Goal: Task Accomplishment & Management: Complete application form

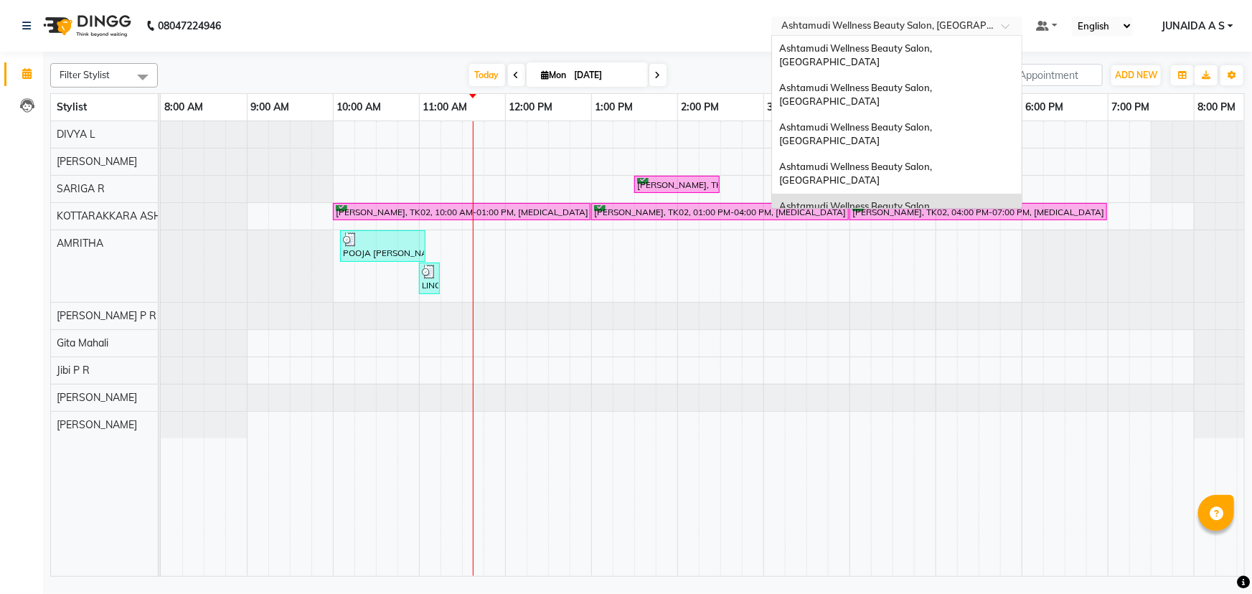
click at [1007, 29] on span at bounding box center [1011, 30] width 18 height 14
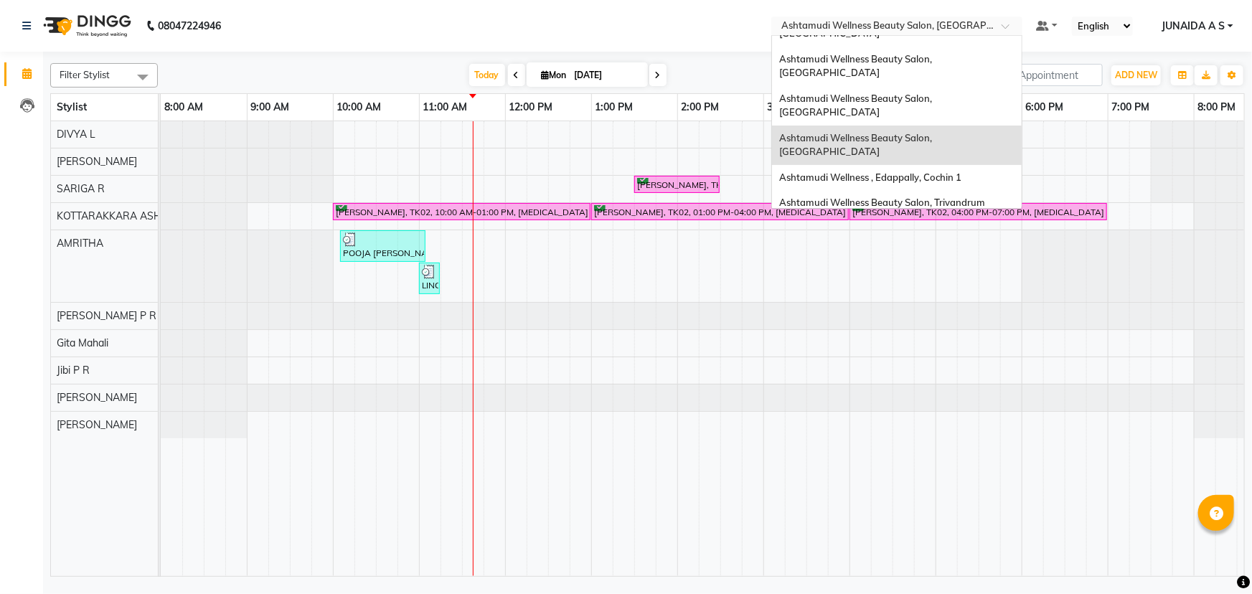
scroll to position [67, 0]
click at [971, 217] on div "Ashtamudi Wellness Beauty Salon, [GEOGRAPHIC_DATA]" at bounding box center [897, 236] width 250 height 39
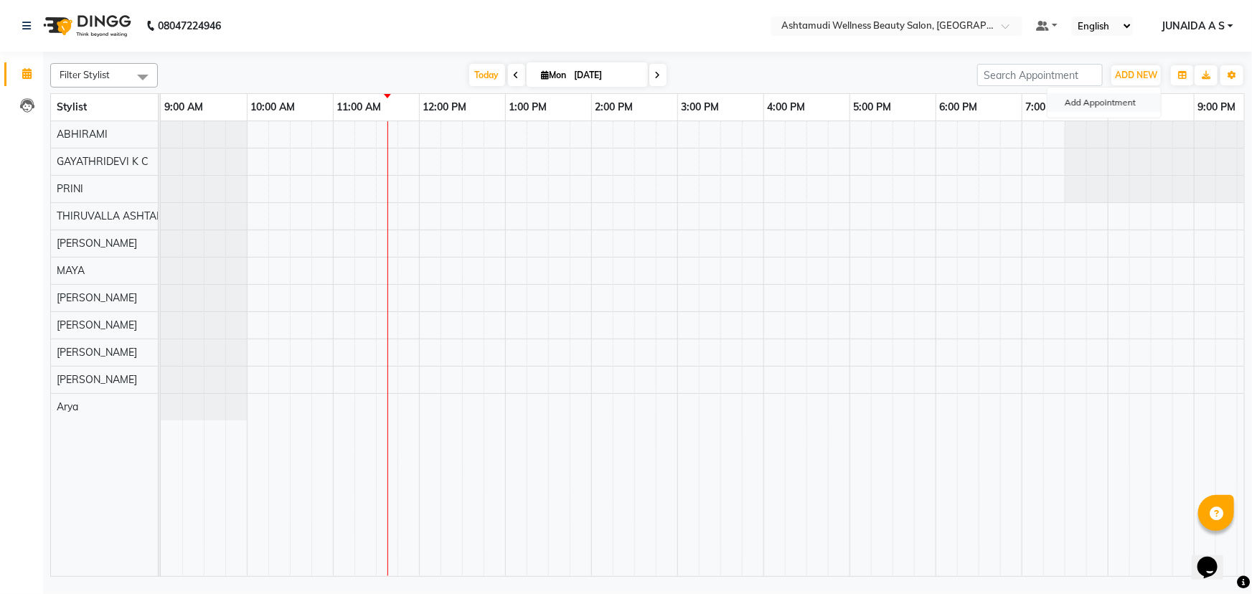
click at [1134, 98] on button "Add Appointment" at bounding box center [1104, 102] width 113 height 19
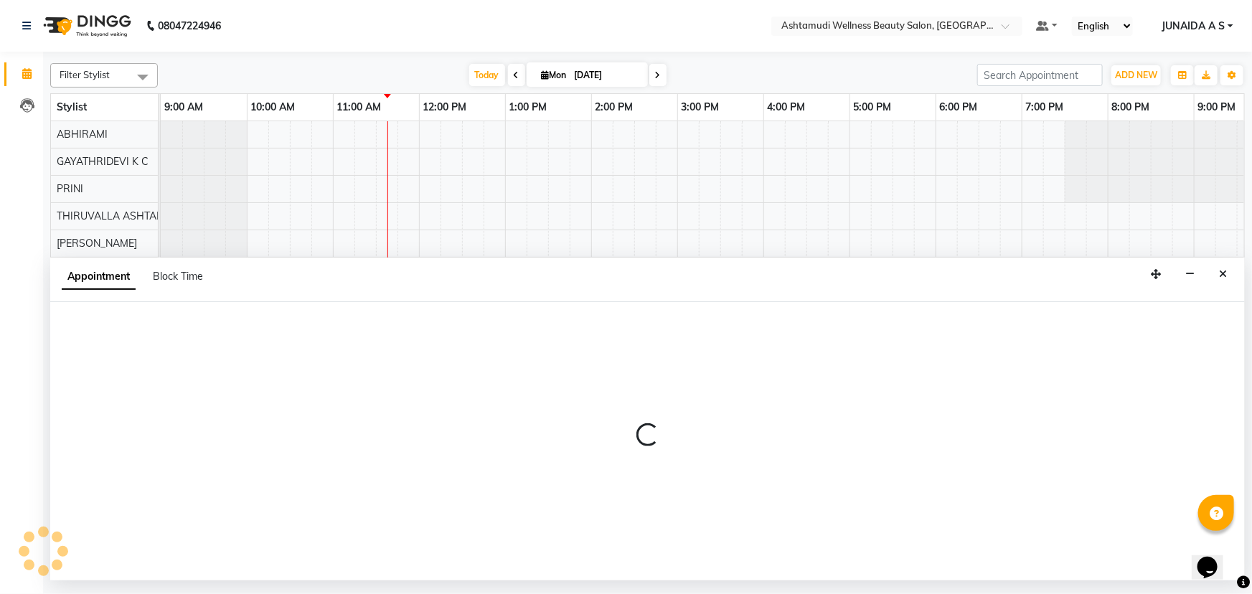
select select "600"
select select "tentative"
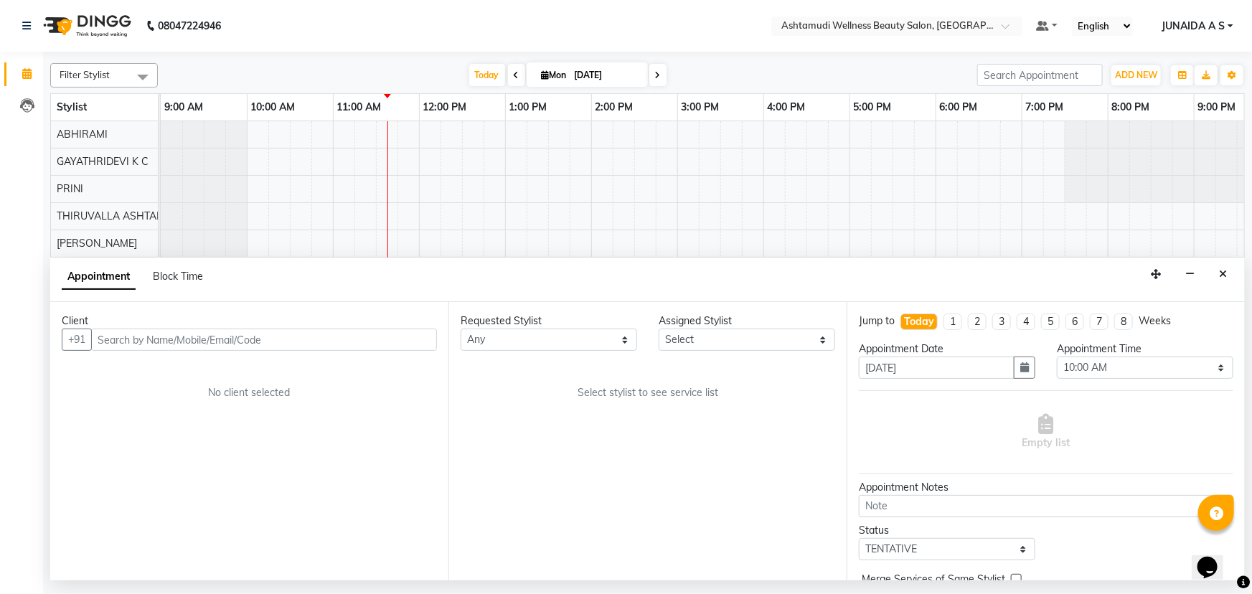
click at [287, 337] on input "text" at bounding box center [264, 340] width 346 height 22
type input "9745732854"
click at [392, 342] on span "Add Client" at bounding box center [407, 339] width 48 height 13
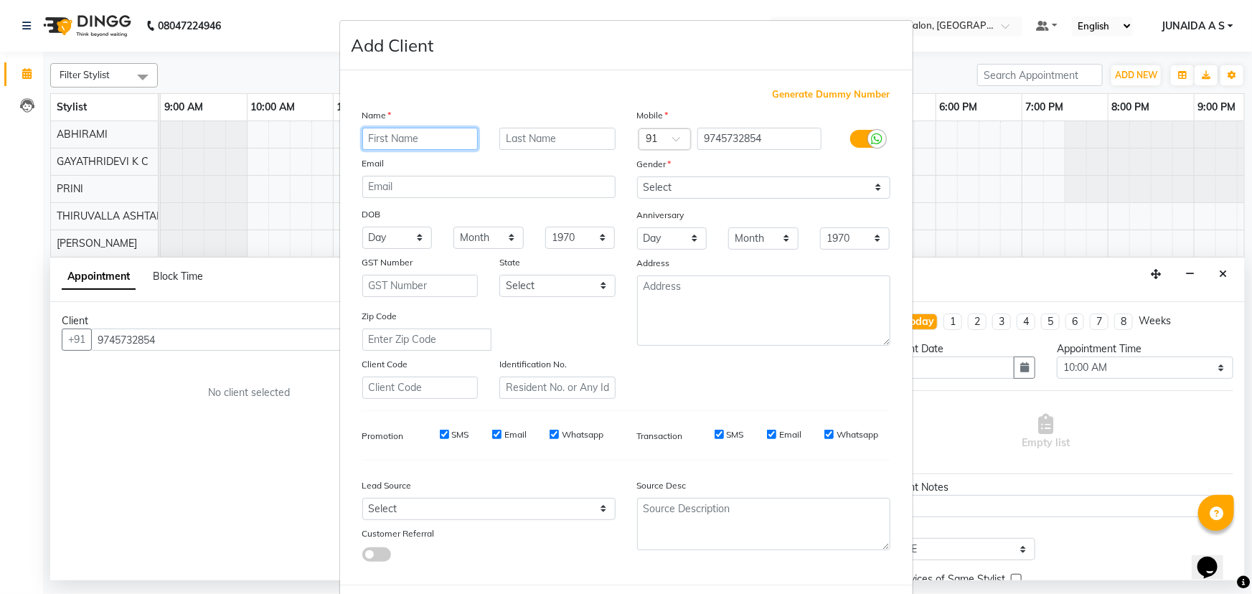
paste input "[PERSON_NAME]"
type input "[PERSON_NAME]"
click at [730, 180] on select "Select [DEMOGRAPHIC_DATA] [DEMOGRAPHIC_DATA] Other Prefer Not To Say" at bounding box center [763, 187] width 253 height 22
select select "[DEMOGRAPHIC_DATA]"
click at [637, 176] on select "Select [DEMOGRAPHIC_DATA] [DEMOGRAPHIC_DATA] Other Prefer Not To Say" at bounding box center [763, 187] width 253 height 22
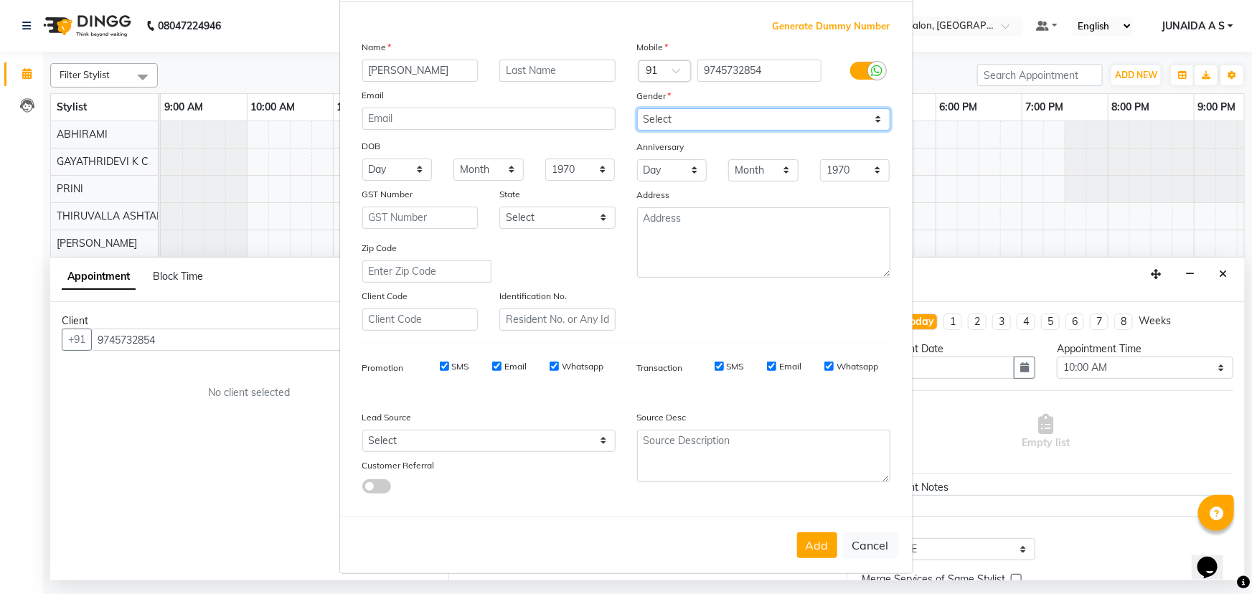
scroll to position [72, 0]
click at [811, 542] on button "Add" at bounding box center [817, 545] width 40 height 26
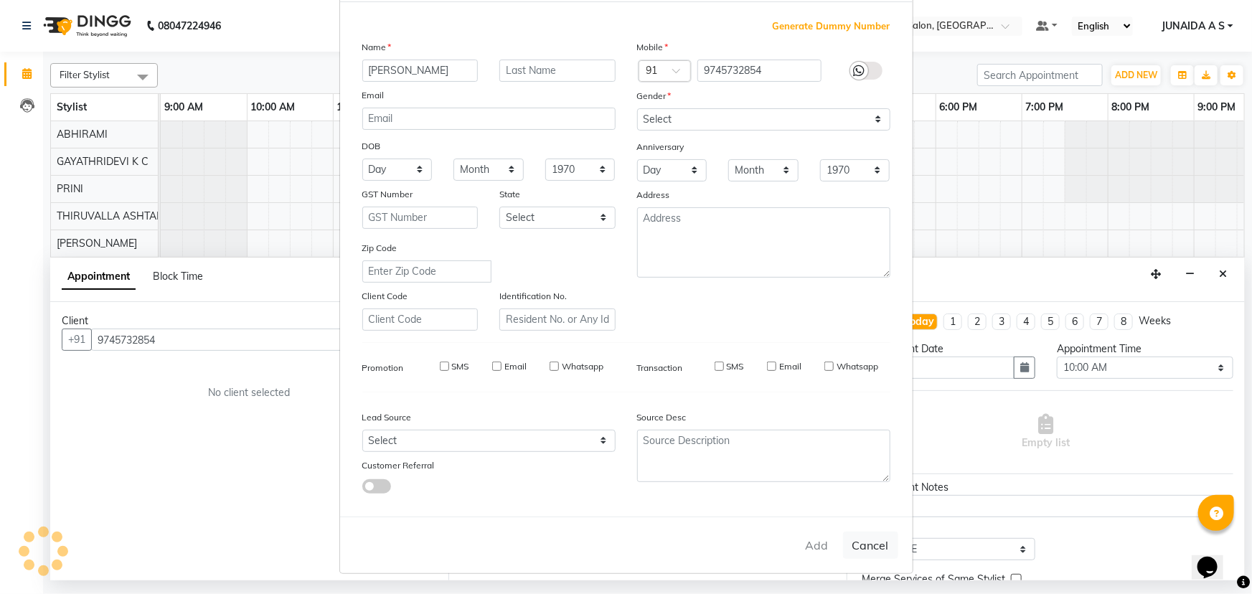
type input "97******54"
select select
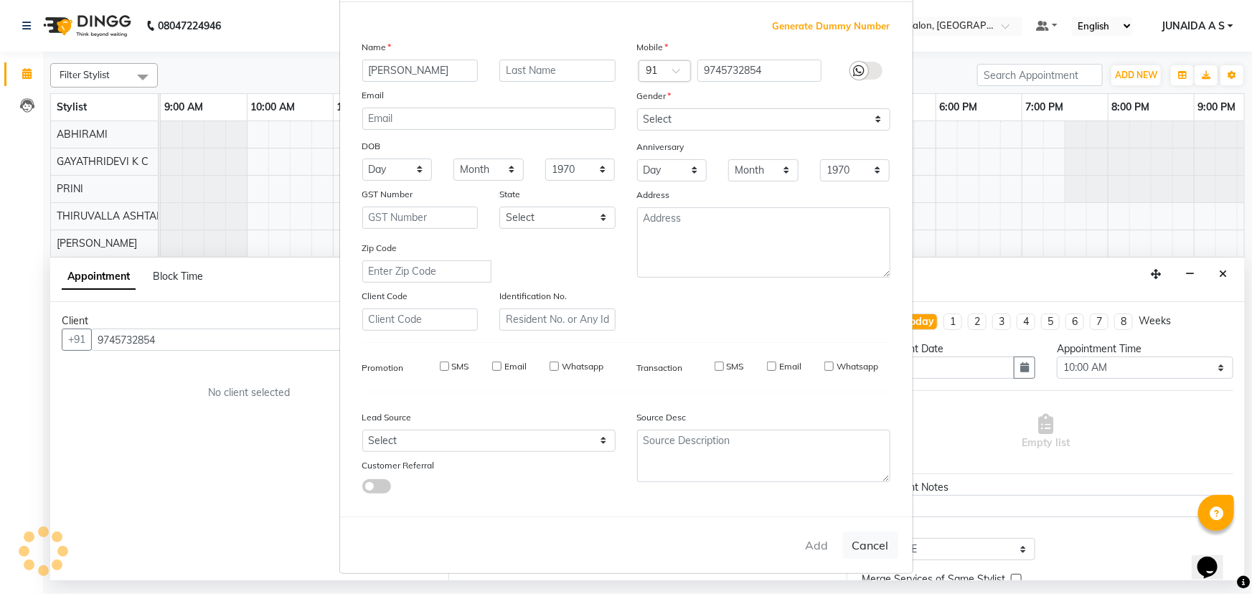
select select
checkbox input "false"
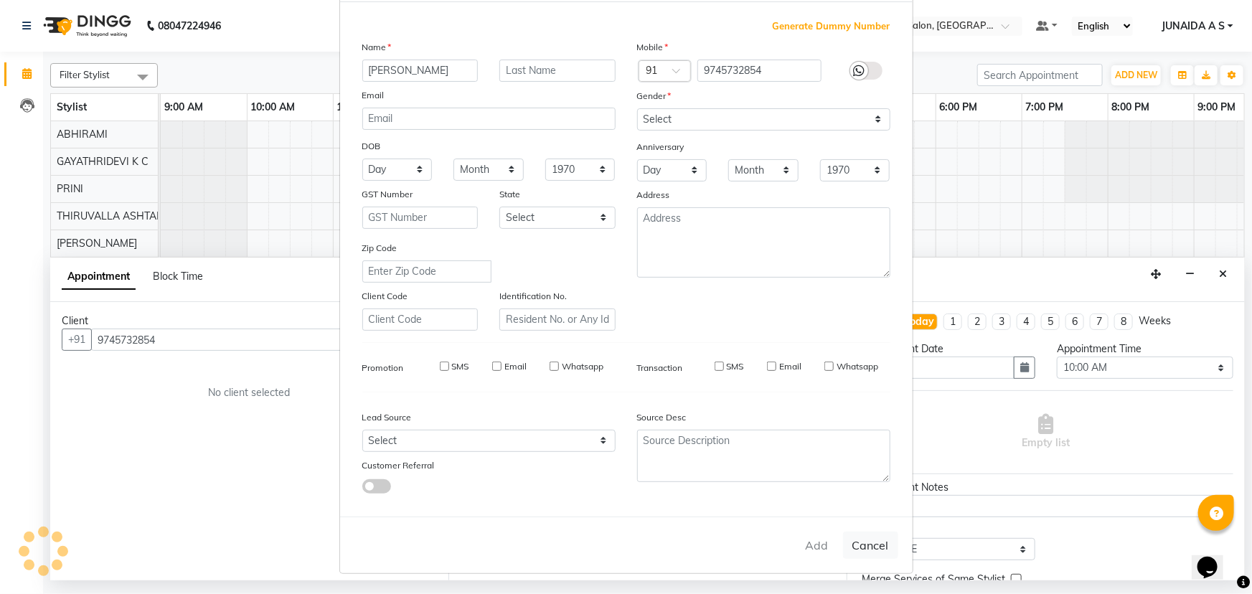
checkbox input "false"
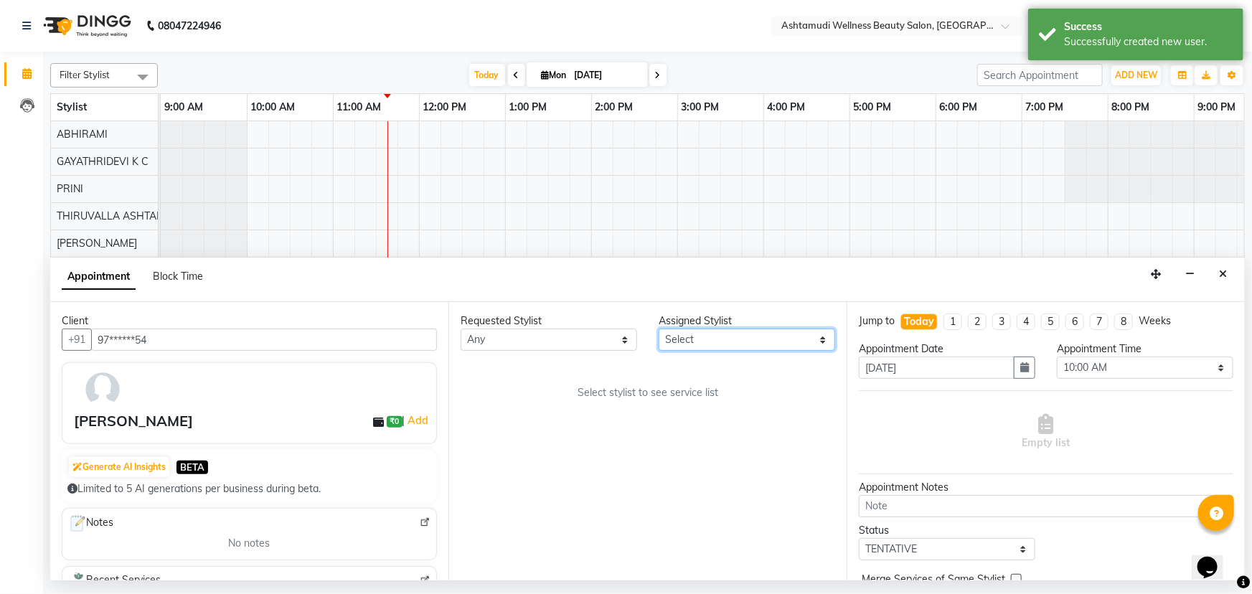
click at [759, 329] on select "Select ABHIRAMI [PERSON_NAME] [PERSON_NAME] [PERSON_NAME] [PERSON_NAME] [PERSON…" at bounding box center [747, 340] width 176 height 22
select select "27311"
click at [659, 329] on select "Select ABHIRAMI [PERSON_NAME] [PERSON_NAME] [PERSON_NAME] [PERSON_NAME] [PERSON…" at bounding box center [747, 340] width 176 height 22
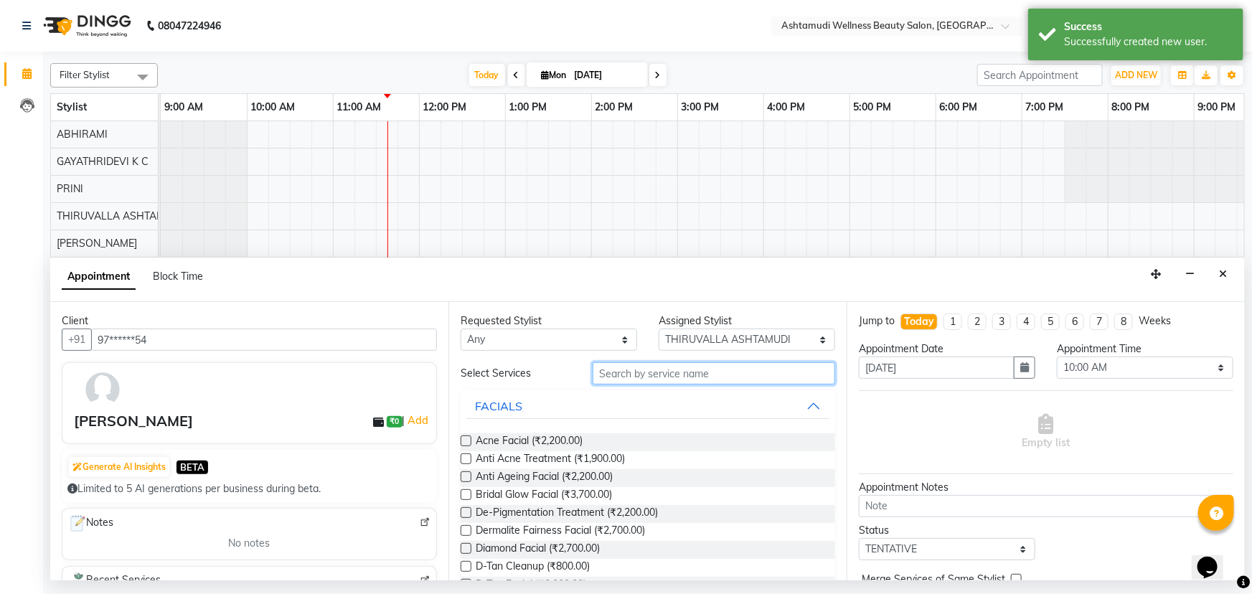
click at [710, 380] on input "text" at bounding box center [714, 373] width 243 height 22
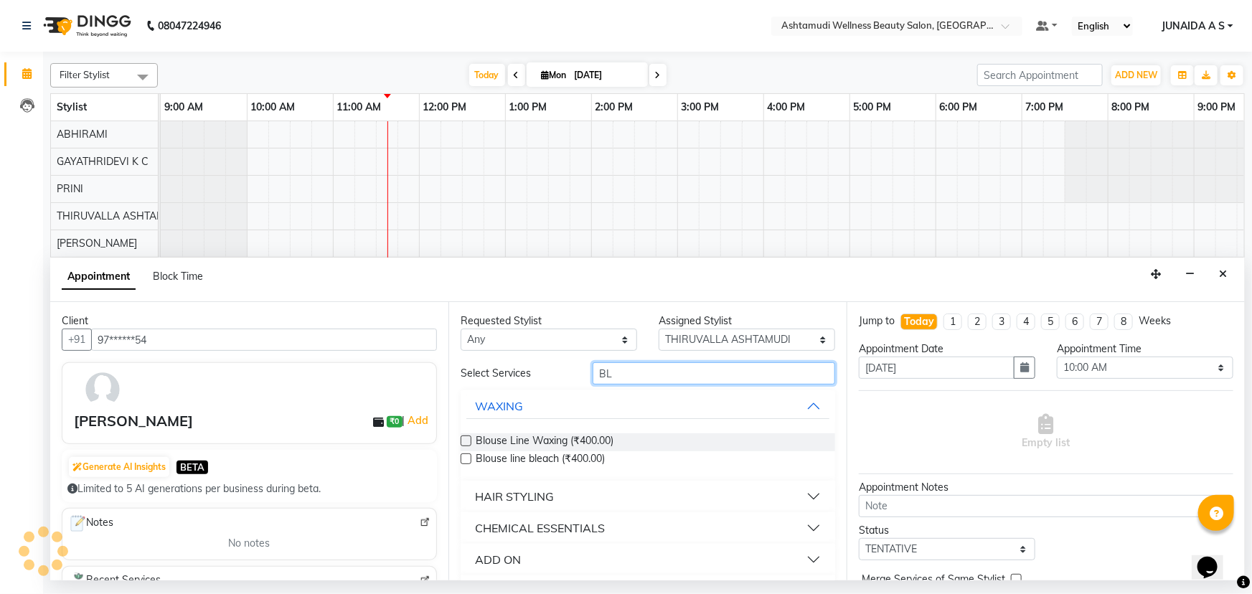
type input "B"
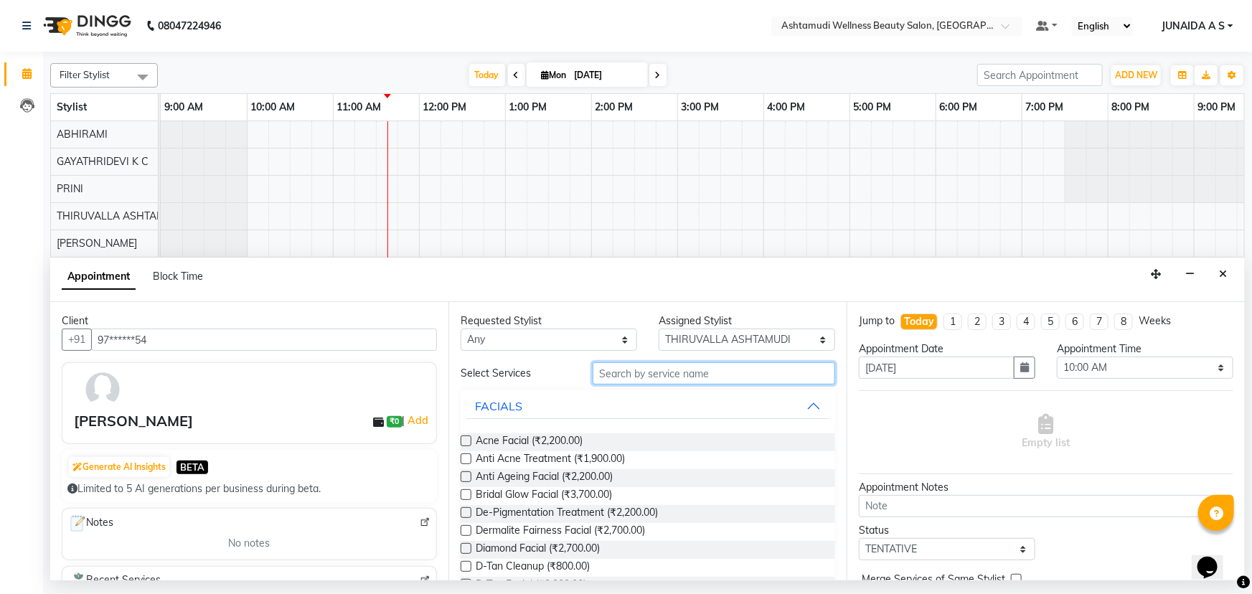
click at [710, 380] on input "text" at bounding box center [714, 373] width 243 height 22
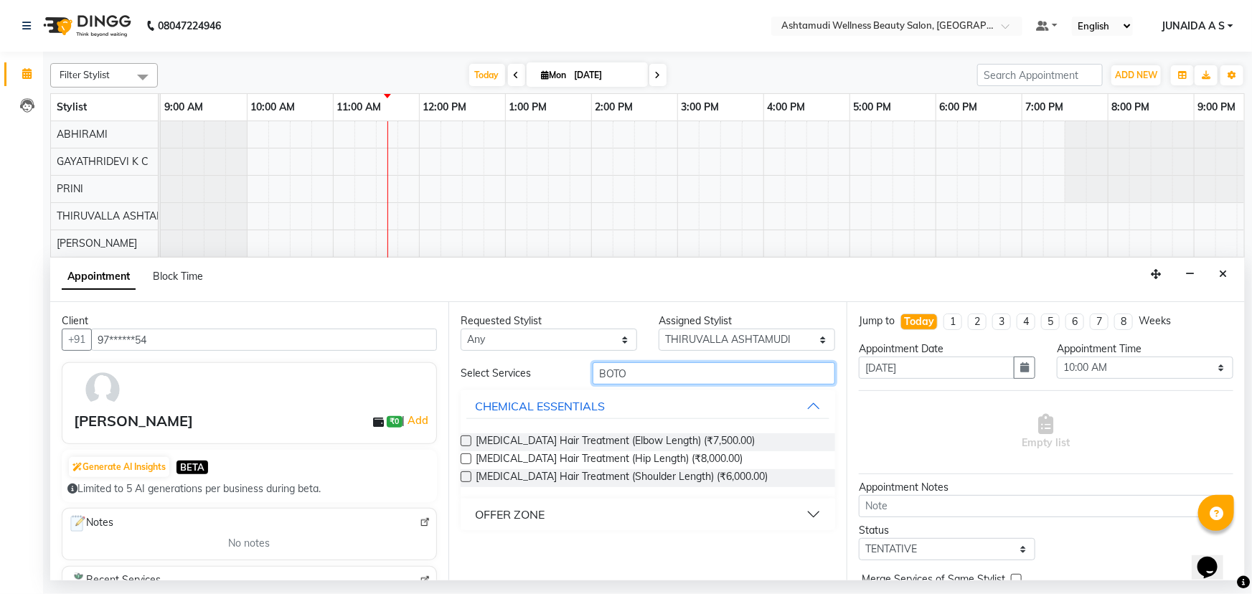
type input "BOTO"
click at [522, 517] on div "OFFER ZONE" at bounding box center [510, 514] width 70 height 17
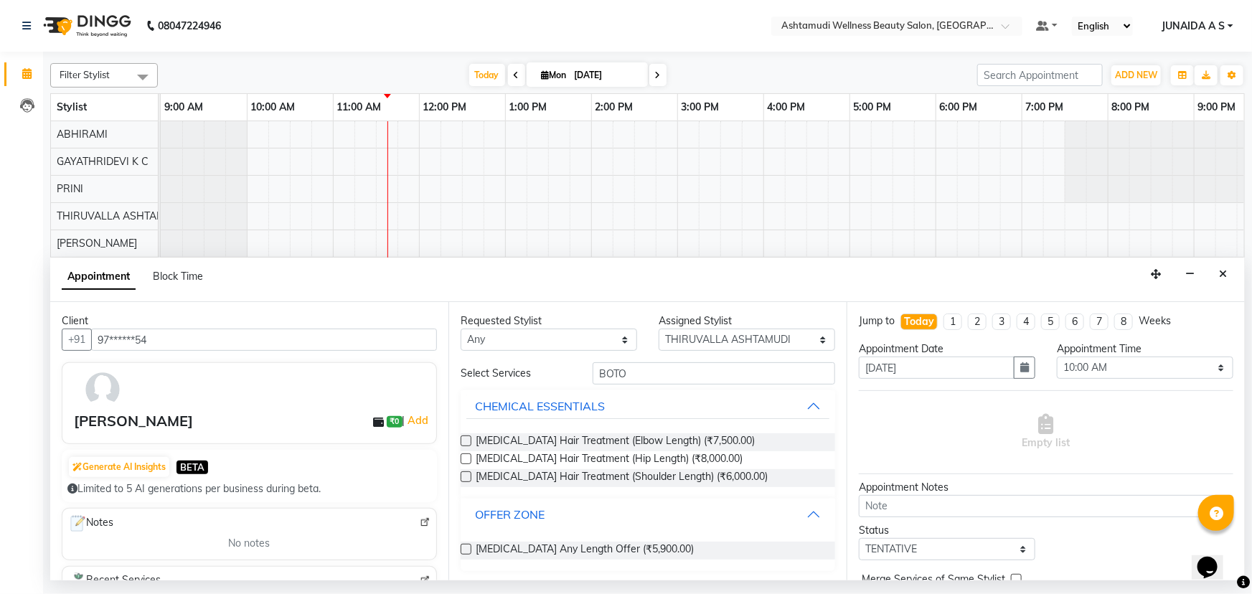
scroll to position [1, 0]
click at [545, 549] on span "[MEDICAL_DATA] Any Length Offer (₹5,900.00)" at bounding box center [585, 549] width 218 height 18
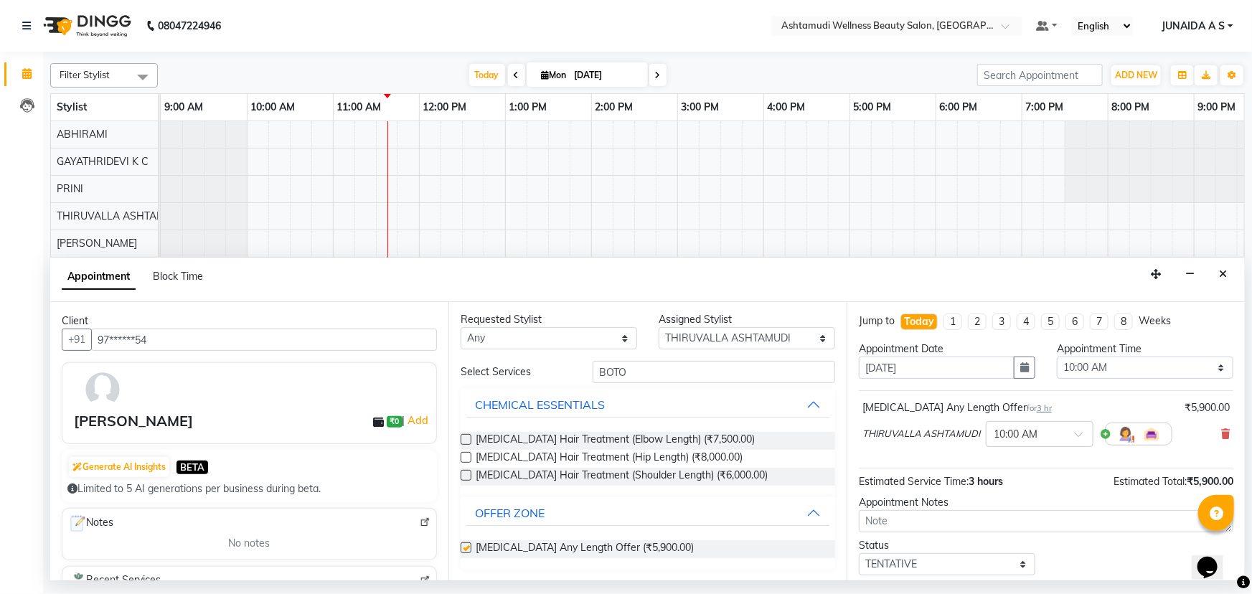
checkbox input "false"
click at [1024, 370] on icon "button" at bounding box center [1024, 367] width 9 height 10
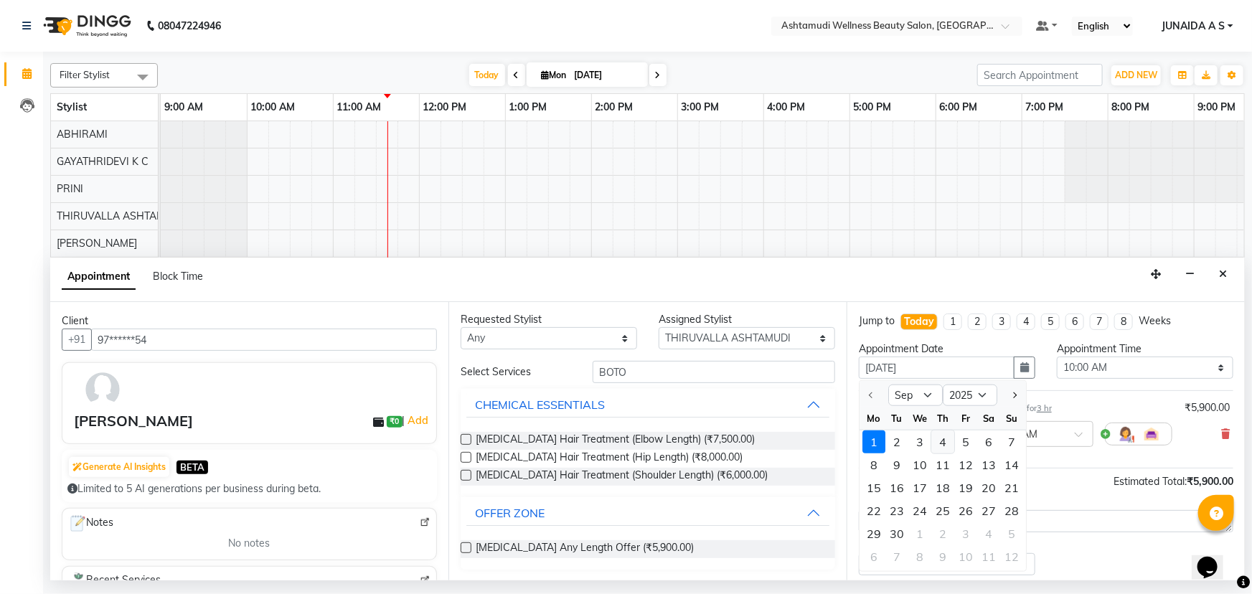
click at [945, 451] on div "4" at bounding box center [942, 441] width 23 height 23
type input "[DATE]"
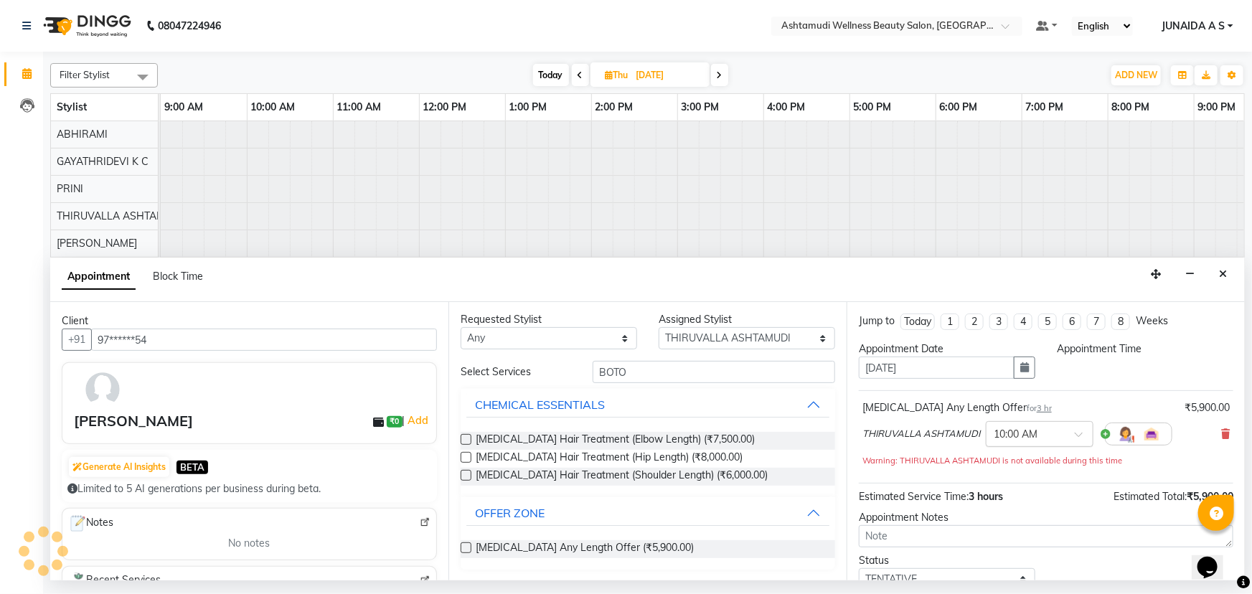
select select "600"
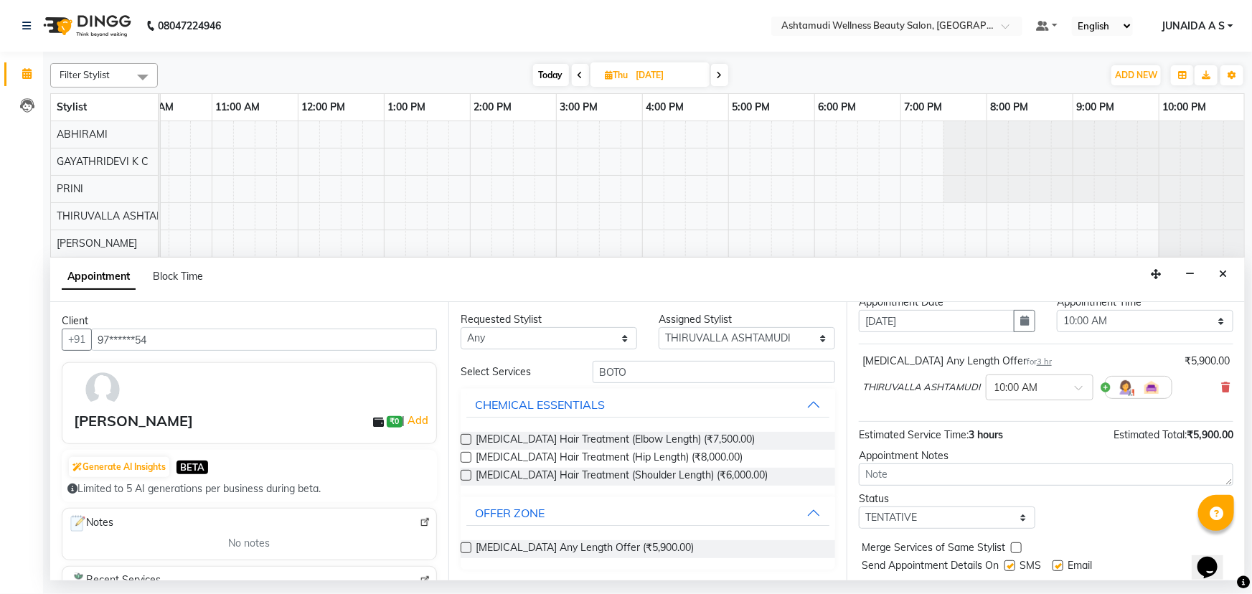
scroll to position [85, 0]
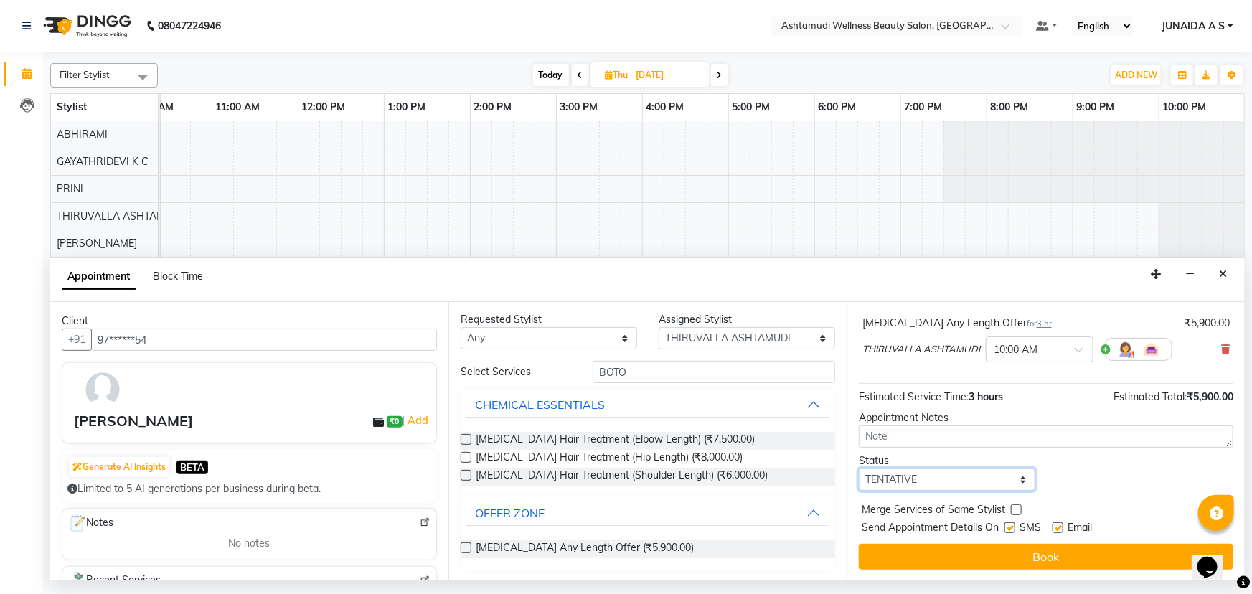
click at [963, 478] on select "Select TENTATIVE CONFIRM UPCOMING" at bounding box center [947, 480] width 176 height 22
select select "confirm booking"
click at [859, 469] on select "Select TENTATIVE CONFIRM UPCOMING" at bounding box center [947, 480] width 176 height 22
click at [933, 559] on button "Book" at bounding box center [1046, 557] width 375 height 26
